Goal: Information Seeking & Learning: Learn about a topic

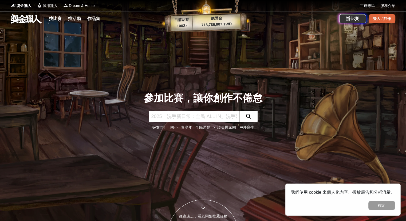
click at [382, 21] on div "登入 / 註冊" at bounding box center [382, 18] width 27 height 9
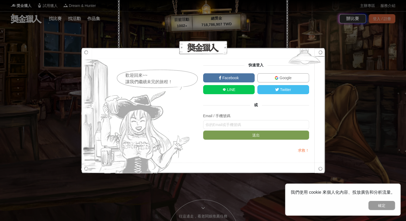
click at [288, 74] on link "Google" at bounding box center [283, 77] width 52 height 9
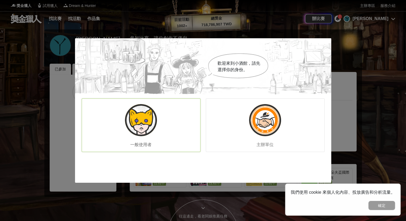
click at [145, 124] on img at bounding box center [141, 120] width 32 height 32
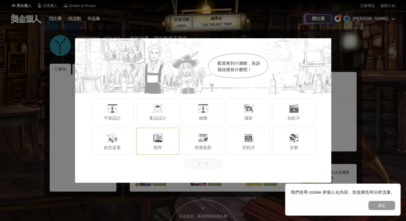
click at [160, 149] on span "寫作" at bounding box center [158, 147] width 9 height 5
click at [123, 148] on div "創意提案" at bounding box center [112, 141] width 43 height 27
click at [146, 148] on div "寫作" at bounding box center [157, 141] width 43 height 27
click at [129, 145] on div "創意提案" at bounding box center [112, 141] width 43 height 27
drag, startPoint x: 150, startPoint y: 145, endPoint x: 155, endPoint y: 146, distance: 4.9
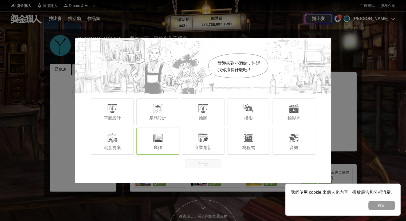
click at [151, 145] on div "寫作" at bounding box center [157, 141] width 43 height 27
click at [203, 162] on button "下一步" at bounding box center [203, 163] width 36 height 9
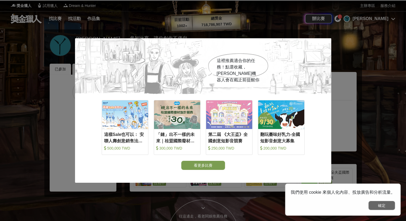
click at [387, 207] on button "確定" at bounding box center [381, 204] width 27 height 9
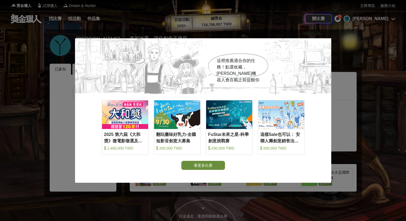
click at [217, 168] on button "看更多比賽" at bounding box center [203, 164] width 44 height 9
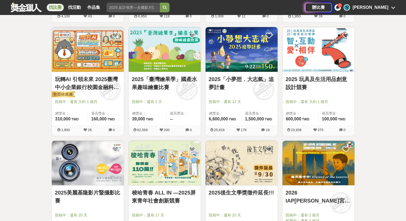
scroll to position [427, 0]
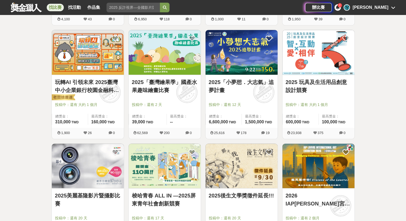
click at [317, 86] on link "2025 玩具及生活用品創意設計競賽" at bounding box center [319, 86] width 66 height 16
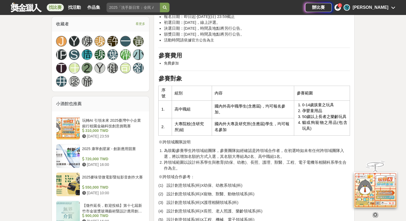
scroll to position [347, 0]
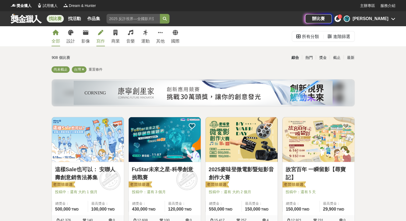
click at [99, 37] on link "寫作" at bounding box center [100, 36] width 9 height 20
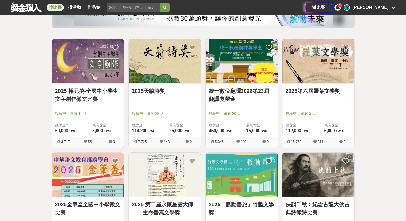
scroll to position [80, 0]
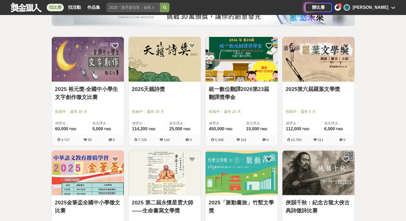
click at [254, 77] on img at bounding box center [242, 59] width 72 height 45
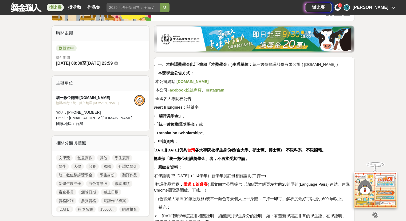
scroll to position [107, 0]
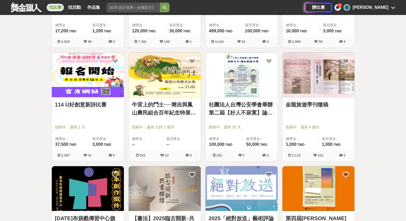
scroll to position [294, 0]
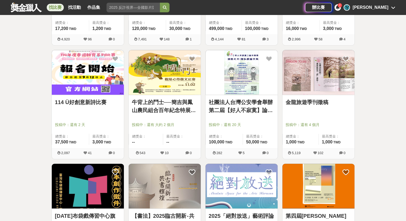
click at [227, 116] on div at bounding box center [243, 117] width 69 height 6
click at [227, 110] on link "社團法人台灣公安學會舉辦第二屆【好人不寂寞】論文競賽" at bounding box center [242, 106] width 66 height 16
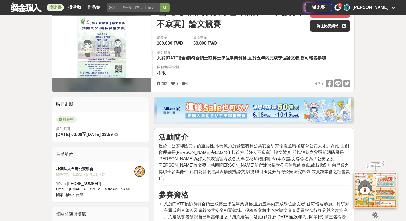
scroll to position [214, 0]
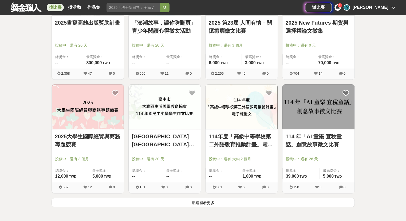
scroll to position [614, 0]
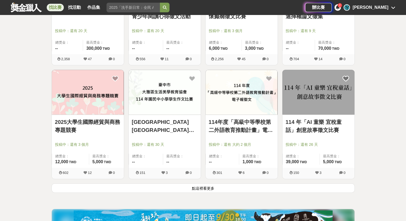
click at [315, 125] on link "114 年「AI 童樂 宜稅童話」創意故事徵文比賽" at bounding box center [319, 126] width 66 height 16
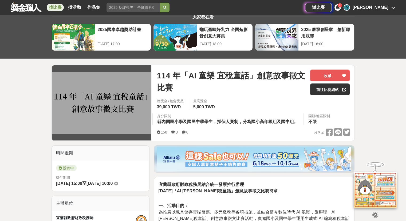
scroll to position [80, 0]
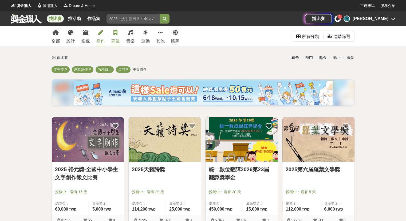
click at [115, 41] on div "商業" at bounding box center [115, 41] width 9 height 6
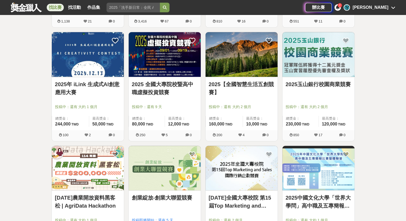
scroll to position [427, 0]
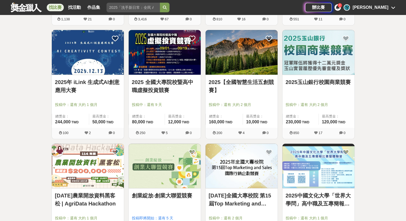
click at [95, 93] on link "2025年 iLink 生成式AI創意應用大賽" at bounding box center [88, 86] width 66 height 16
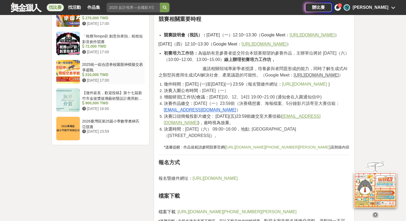
scroll to position [641, 0]
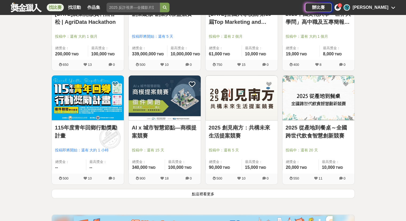
scroll to position [614, 0]
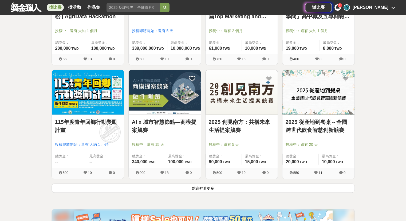
click at [107, 129] on link "115年度青年回鄉行動獎勵計畫" at bounding box center [88, 126] width 66 height 16
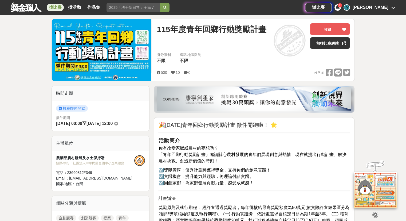
scroll to position [80, 0]
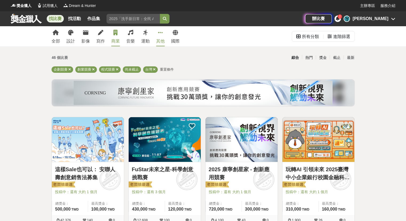
click at [162, 42] on div "其他" at bounding box center [160, 41] width 9 height 6
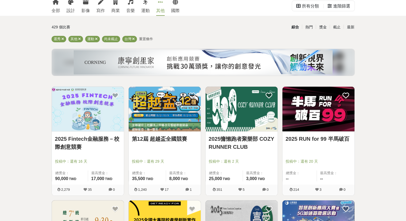
scroll to position [53, 0]
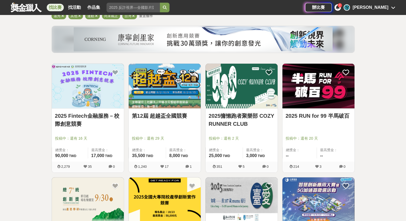
click at [244, 132] on div at bounding box center [243, 130] width 69 height 6
click at [245, 124] on link "2025慵懶跑者聚樂部 COZY RUNNER CLUB" at bounding box center [242, 120] width 66 height 16
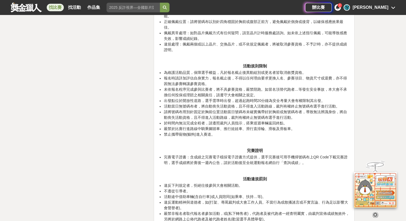
scroll to position [4729, 0]
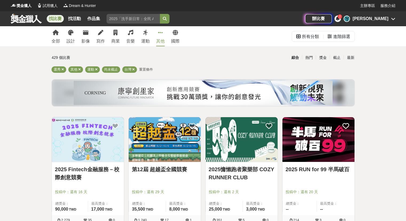
click at [159, 41] on div "其他" at bounding box center [160, 41] width 9 height 6
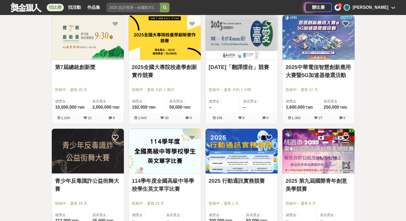
scroll to position [214, 0]
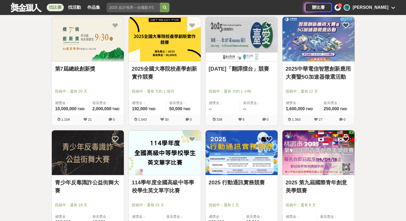
click at [99, 80] on div at bounding box center [89, 83] width 69 height 6
click at [93, 65] on link "第7屆總統創新獎" at bounding box center [88, 69] width 66 height 8
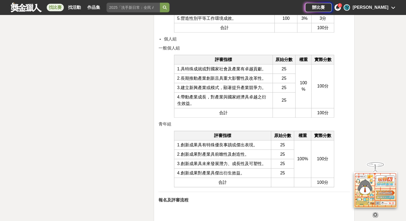
scroll to position [1655, 0]
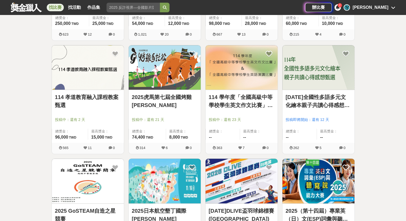
scroll to position [534, 0]
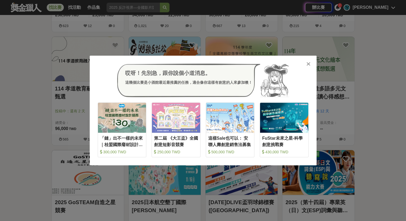
click at [309, 62] on icon at bounding box center [308, 63] width 4 height 5
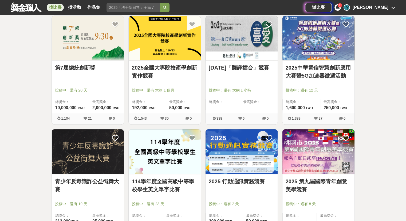
scroll to position [0, 0]
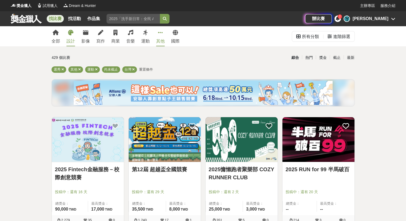
click at [70, 36] on link "設計" at bounding box center [70, 36] width 9 height 20
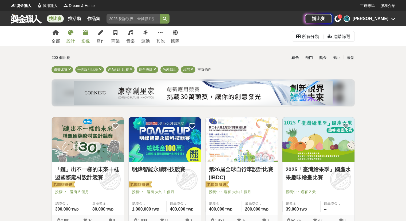
click at [90, 39] on div "全部 設計 影像 寫作 商業 音樂 運動 其他 國際" at bounding box center [115, 36] width 135 height 20
click at [88, 38] on div "影像" at bounding box center [85, 41] width 9 height 6
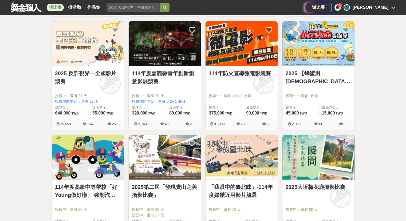
scroll to position [320, 0]
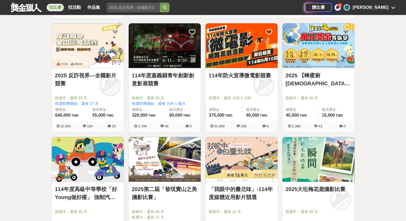
click at [101, 76] on link "2025 反詐視界—全國影片競賽" at bounding box center [88, 79] width 66 height 16
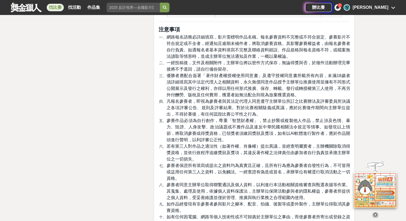
scroll to position [1255, 0]
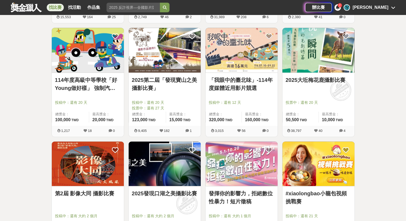
scroll to position [427, 0]
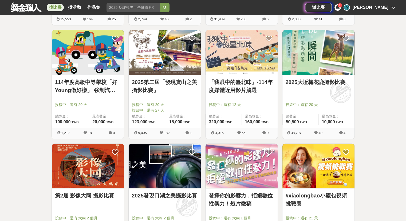
click at [116, 91] on link "114年度高級中等學校「好Young做好樣」 強制汽車責任保險宣導短片徵選活動" at bounding box center [88, 86] width 66 height 16
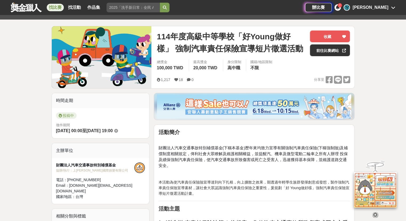
scroll to position [27, 0]
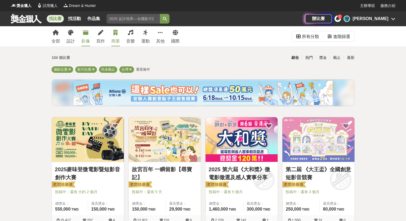
click at [115, 40] on div "商業" at bounding box center [115, 41] width 9 height 6
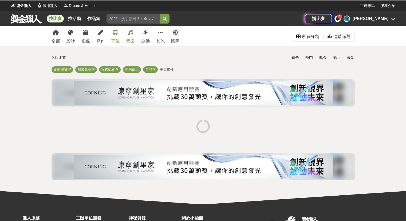
click at [127, 39] on div "音樂" at bounding box center [130, 41] width 9 height 6
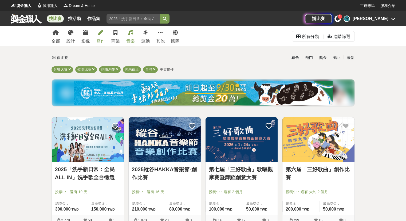
click at [102, 40] on div "寫作" at bounding box center [100, 41] width 9 height 6
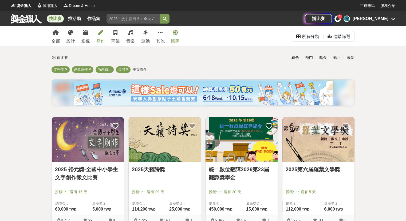
click at [179, 40] on div "國際" at bounding box center [175, 41] width 9 height 6
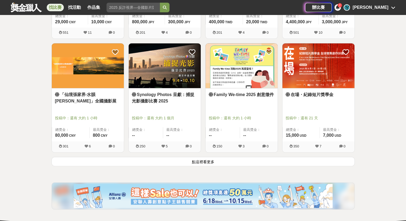
scroll to position [641, 0]
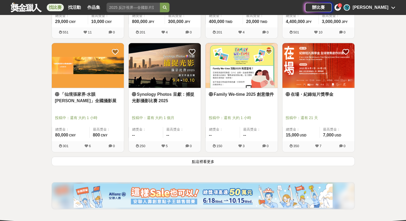
click at [225, 160] on button "點這裡看更多" at bounding box center [203, 160] width 303 height 9
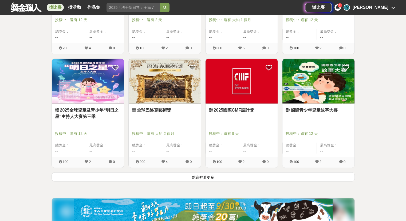
scroll to position [1308, 0]
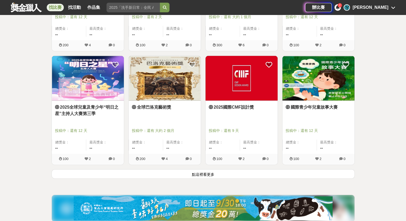
click at [217, 170] on button "點這裡看更多" at bounding box center [203, 173] width 303 height 9
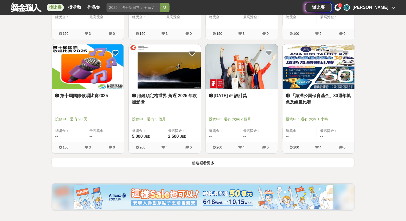
scroll to position [2002, 0]
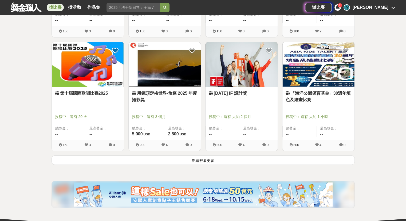
click at [212, 157] on button "點這裡看更多" at bounding box center [203, 159] width 303 height 9
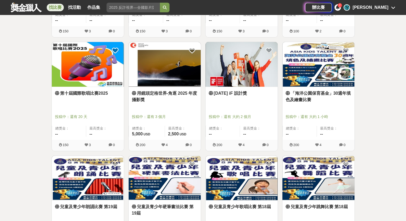
click at [174, 103] on div "用鏡頭定格世界-角逐 2025 年度攝影獎 投稿中：還有 3 個月 總獎金： 5,000 5,000 USD 最高獎金： 2,500 USD" at bounding box center [165, 113] width 72 height 53
click at [173, 100] on link "用鏡頭定格世界-角逐 2025 年度攝影獎" at bounding box center [165, 96] width 66 height 13
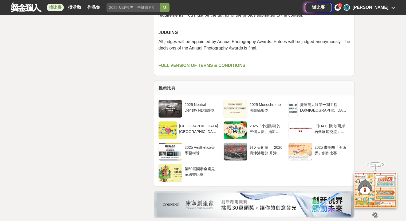
scroll to position [1394, 0]
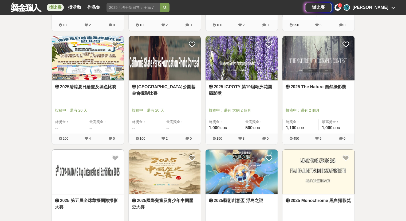
scroll to position [2349, 0]
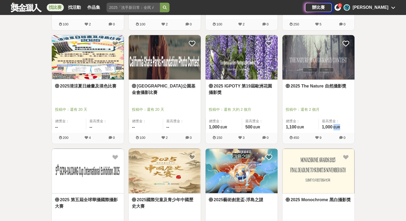
drag, startPoint x: 334, startPoint y: 125, endPoint x: 340, endPoint y: 127, distance: 6.0
click at [340, 127] on span "1,000 EUR" at bounding box center [331, 126] width 18 height 5
copy span "EUR"
click at [349, 99] on div at bounding box center [320, 102] width 69 height 6
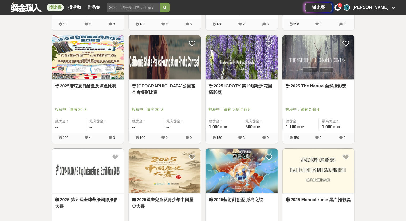
click at [328, 86] on link "2025 The Nature 自然攝影獎" at bounding box center [319, 86] width 66 height 6
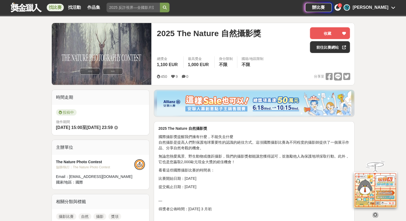
scroll to position [53, 0]
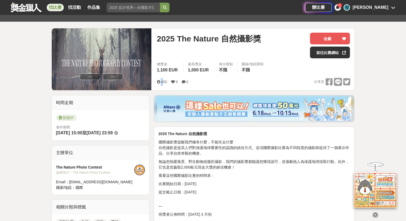
click at [163, 80] on span "450" at bounding box center [164, 82] width 6 height 4
click at [169, 81] on div "450 9 0" at bounding box center [175, 82] width 36 height 8
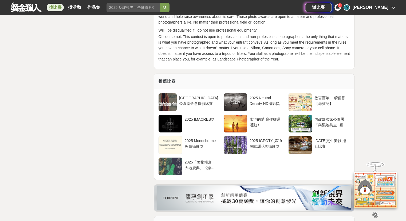
scroll to position [1961, 0]
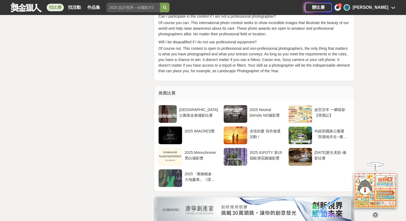
click at [374, 215] on icon at bounding box center [375, 214] width 6 height 6
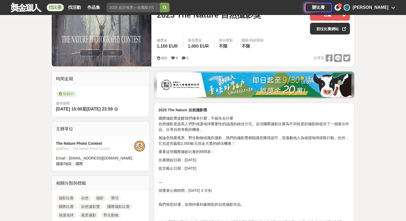
scroll to position [48, 0]
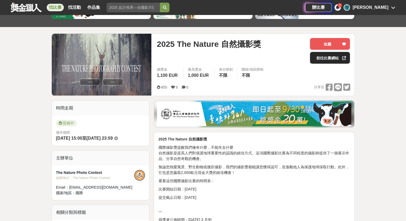
click at [336, 56] on link "前往比賽網站" at bounding box center [330, 58] width 40 height 12
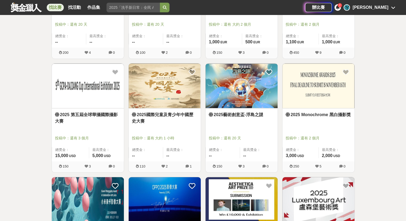
scroll to position [2456, 0]
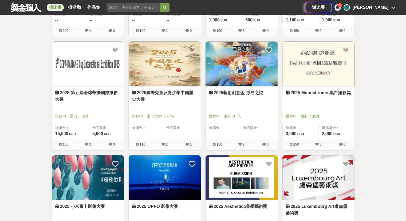
click at [100, 98] on link "2025 第五屆全球華攝國際攝影大賽" at bounding box center [88, 95] width 66 height 13
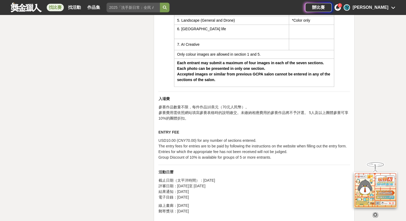
scroll to position [1468, 0]
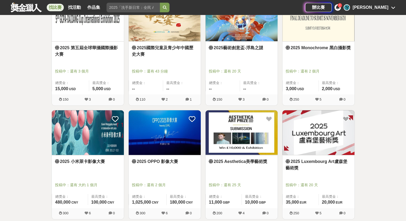
scroll to position [2509, 0]
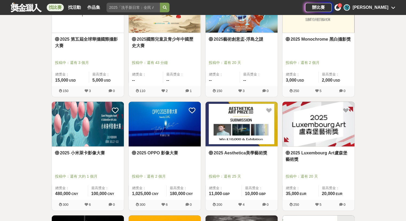
click at [183, 149] on link "2025 OPPO 影像大賽" at bounding box center [165, 152] width 66 height 6
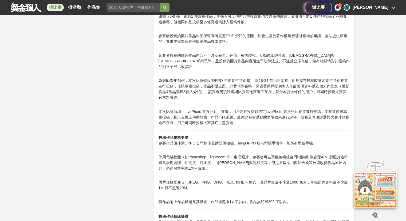
scroll to position [908, 0]
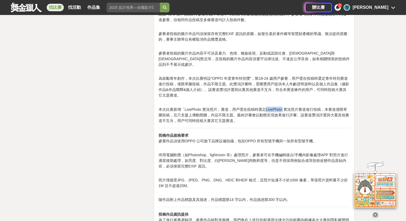
drag, startPoint x: 266, startPoint y: 103, endPoint x: 283, endPoint y: 103, distance: 16.6
click at [283, 106] on p "本次比賽新增「LivePhoto 實況照片」賽道，用戶需在投稿時選定LivePhoto 實況照片賽道進行投稿，本賽道僅限單圖投稿，且只支援上傳動態圖，作品不限…" at bounding box center [254, 114] width 192 height 17
copy p "LivePhoto"
click at [278, 91] on p "為鼓勵青年創作，本次比賽特設“OPPO 年度青年特別獎”，限18-24 歲用戶參賽，用戶需在投稿時選定青年特別賽道進行投稿，僅限單圖投稿，作品不限主題。此獎項…" at bounding box center [254, 90] width 192 height 28
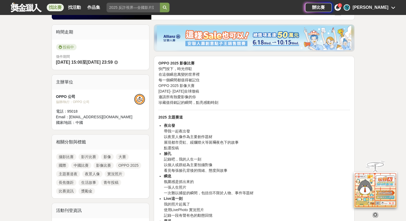
scroll to position [0, 0]
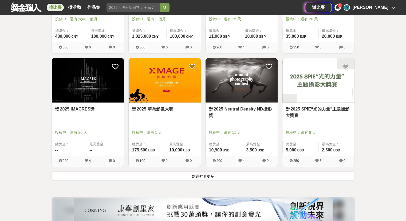
scroll to position [2670, 0]
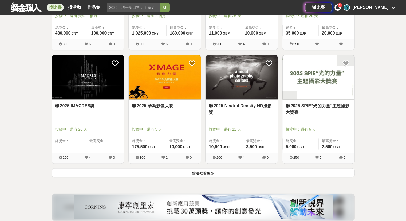
click at [183, 170] on button "點這裡看更多" at bounding box center [203, 172] width 303 height 9
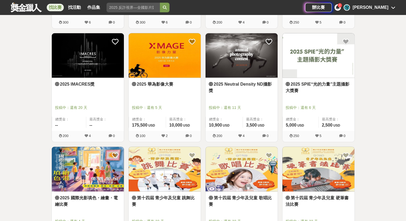
scroll to position [2696, 0]
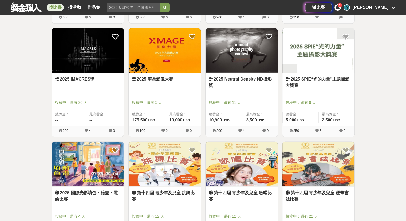
click at [175, 73] on div "2025 華為影像大賽 投稿中：還有 5 天 總獎金： 175,500 175,500 USD 最高獎金： 10,000 USD" at bounding box center [165, 99] width 72 height 53
click at [176, 62] on img at bounding box center [165, 50] width 72 height 45
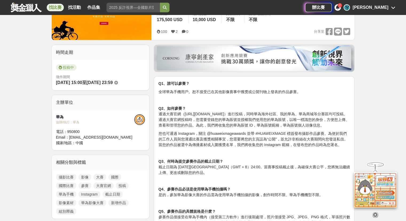
scroll to position [107, 0]
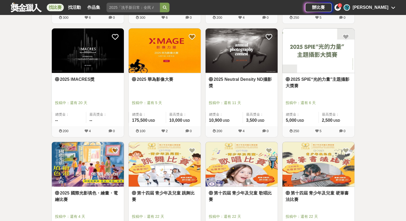
scroll to position [2696, 0]
click at [242, 62] on img at bounding box center [242, 50] width 72 height 45
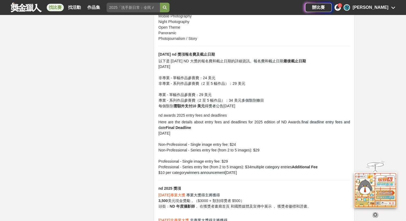
scroll to position [2296, 0]
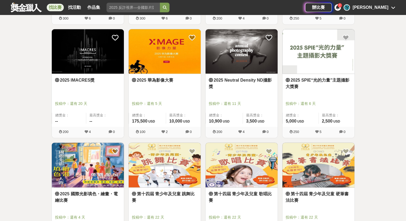
scroll to position [2696, 0]
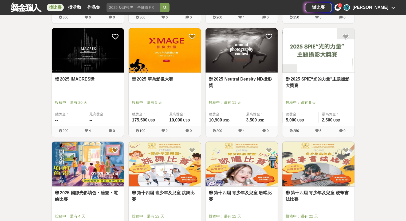
click at [319, 79] on link "2025 SPIE“光的力量”主題攝影大獎賽" at bounding box center [319, 82] width 66 height 13
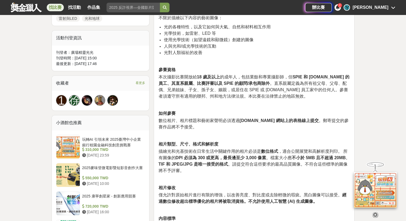
scroll to position [320, 0]
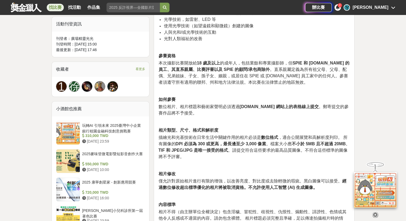
click at [375, 211] on icon at bounding box center [375, 214] width 6 height 6
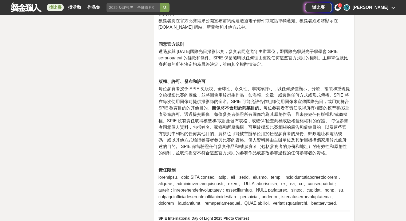
scroll to position [828, 0]
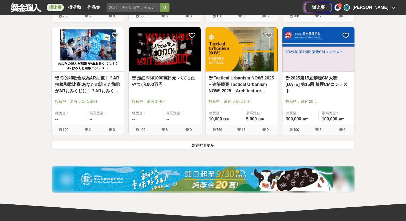
scroll to position [3390, 0]
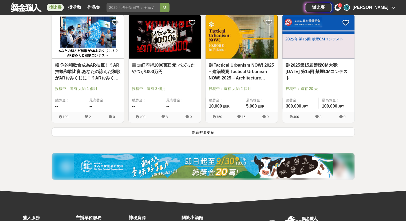
click at [173, 127] on button "點這裡看更多" at bounding box center [203, 131] width 303 height 9
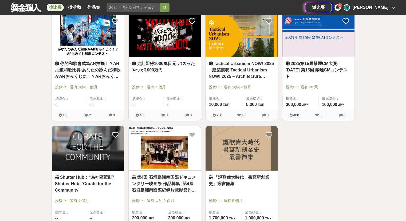
scroll to position [3390, 0]
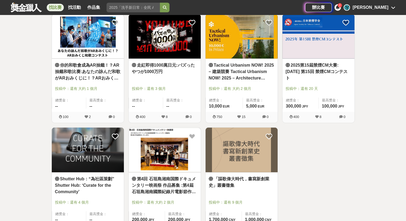
click at [182, 54] on img at bounding box center [165, 36] width 72 height 45
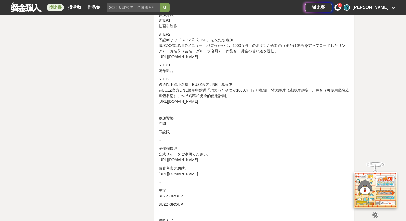
scroll to position [854, 0]
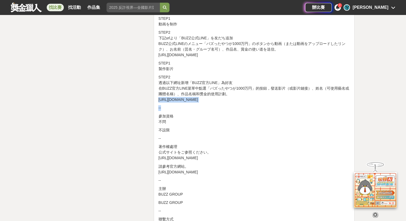
drag, startPoint x: 158, startPoint y: 100, endPoint x: 217, endPoint y: 102, distance: 58.2
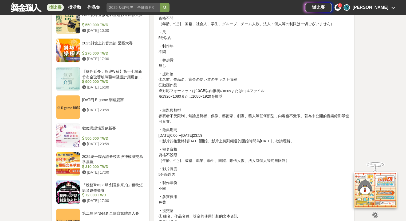
scroll to position [0, 0]
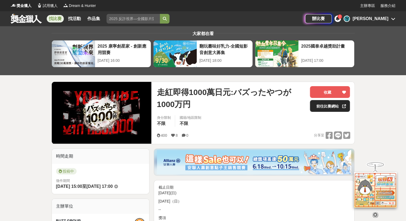
click at [336, 105] on link "前往比賽網站" at bounding box center [330, 106] width 40 height 12
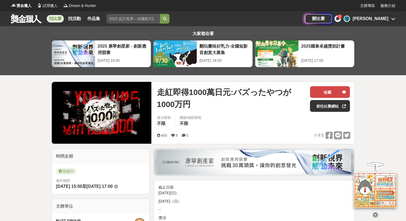
click at [320, 90] on button "收藏" at bounding box center [330, 92] width 40 height 12
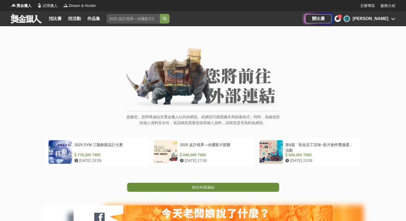
click at [237, 187] on link "前往外部連結" at bounding box center [203, 186] width 152 height 9
